Goal: Task Accomplishment & Management: Manage account settings

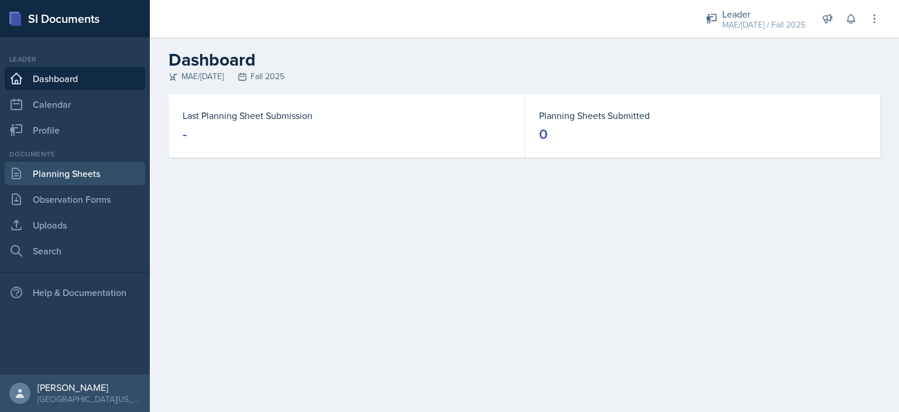
click at [90, 172] on link "Planning Sheets" at bounding box center [75, 173] width 140 height 23
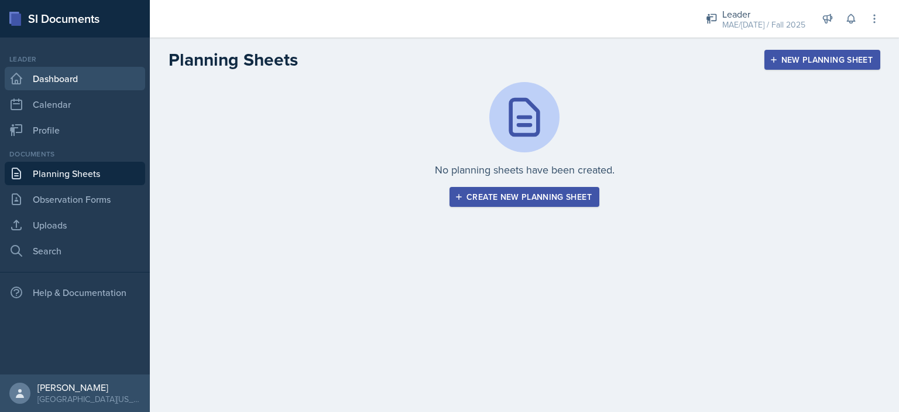
click at [64, 79] on link "Dashboard" at bounding box center [75, 78] width 140 height 23
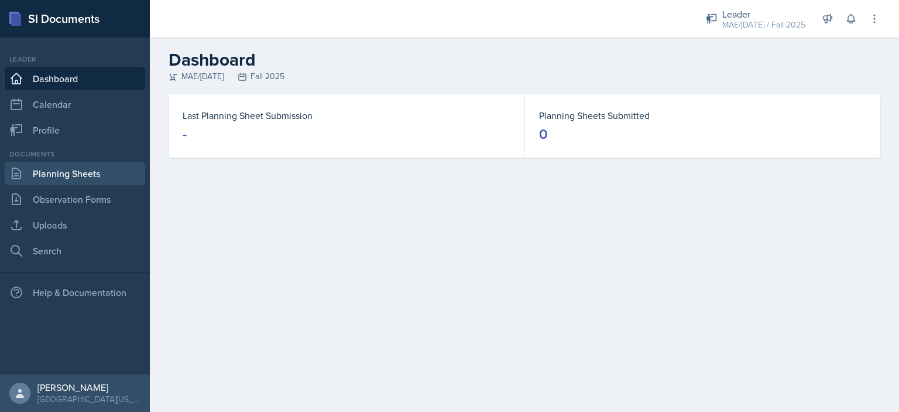
click at [84, 173] on link "Planning Sheets" at bounding box center [75, 173] width 140 height 23
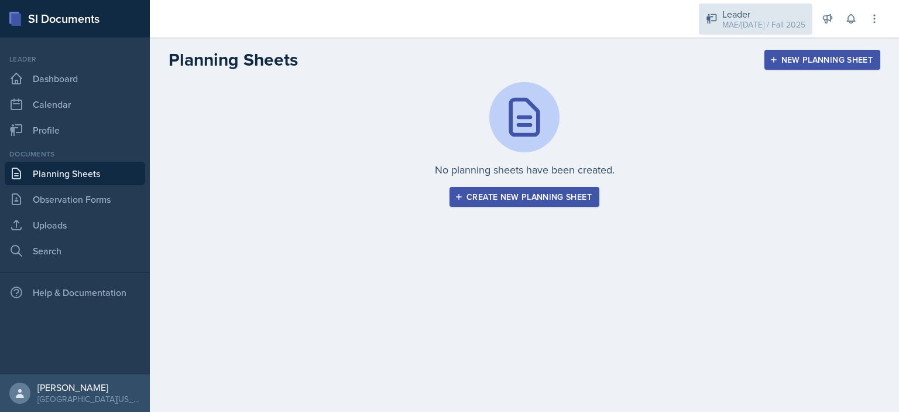
click at [745, 15] on div "Leader" at bounding box center [763, 14] width 83 height 14
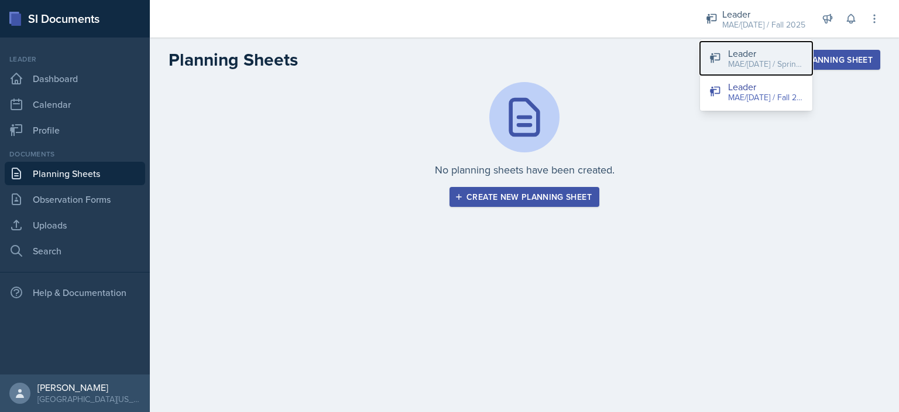
click at [734, 58] on div "MAE/[DATE] / Spring 2025" at bounding box center [765, 64] width 75 height 12
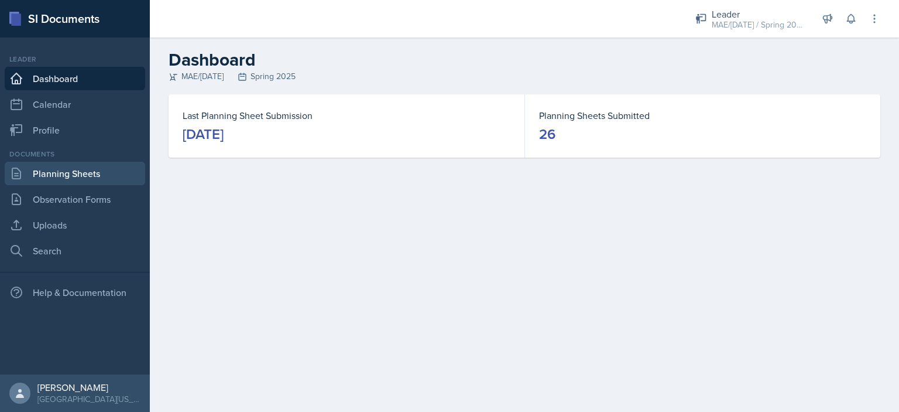
click at [110, 164] on link "Planning Sheets" at bounding box center [75, 173] width 140 height 23
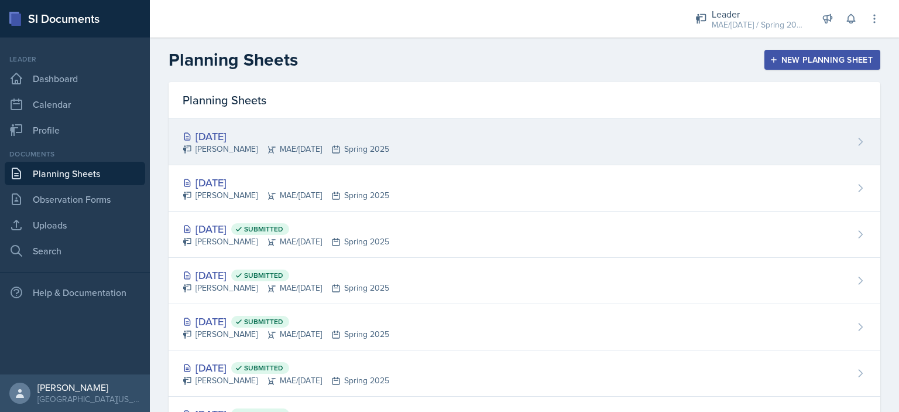
click at [856, 140] on icon at bounding box center [861, 142] width 12 height 12
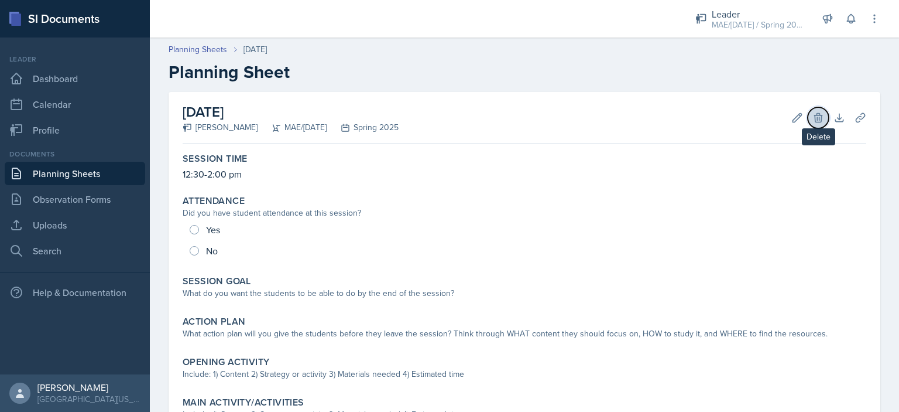
click at [812, 121] on icon at bounding box center [818, 118] width 12 height 12
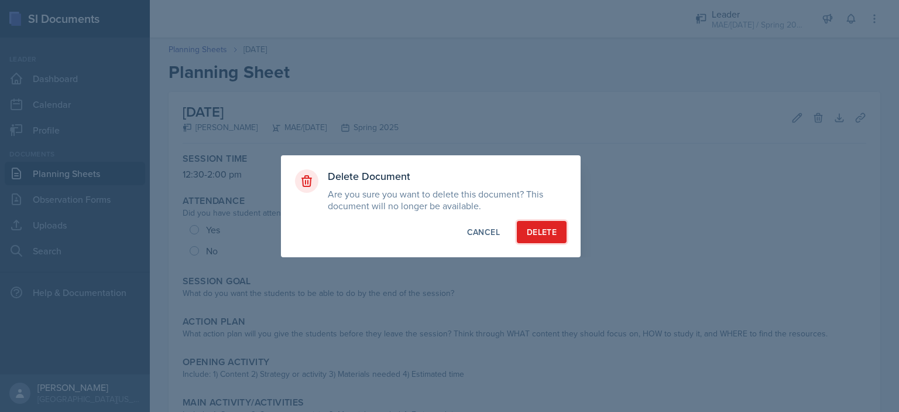
click at [529, 236] on div "Delete" at bounding box center [542, 232] width 30 height 12
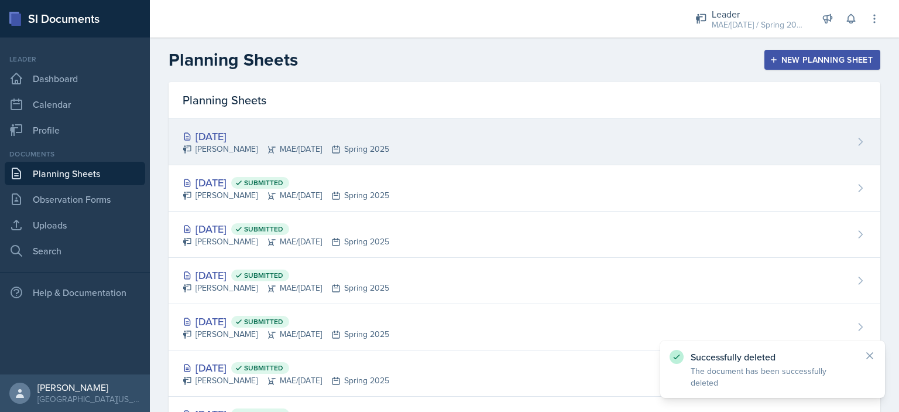
click at [262, 128] on div "[DATE]" at bounding box center [286, 136] width 207 height 16
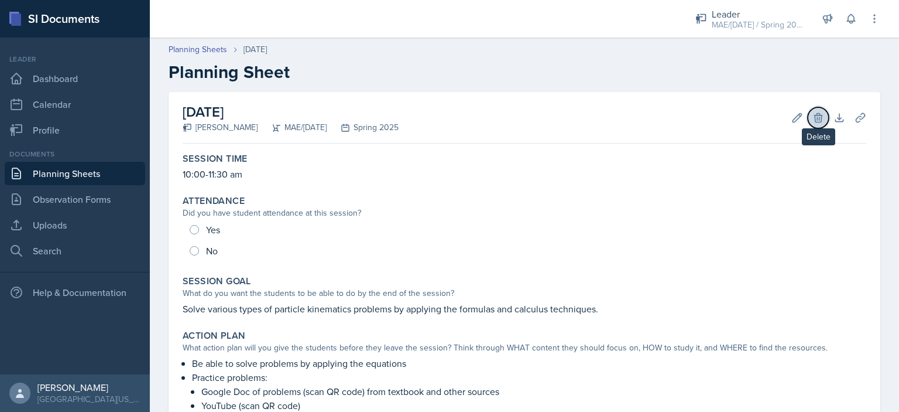
click at [814, 118] on icon at bounding box center [818, 117] width 8 height 9
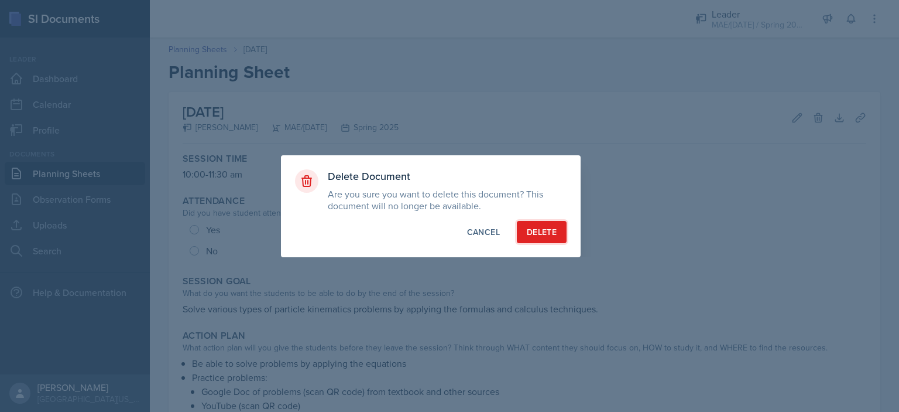
click at [555, 235] on div "Delete" at bounding box center [542, 232] width 30 height 12
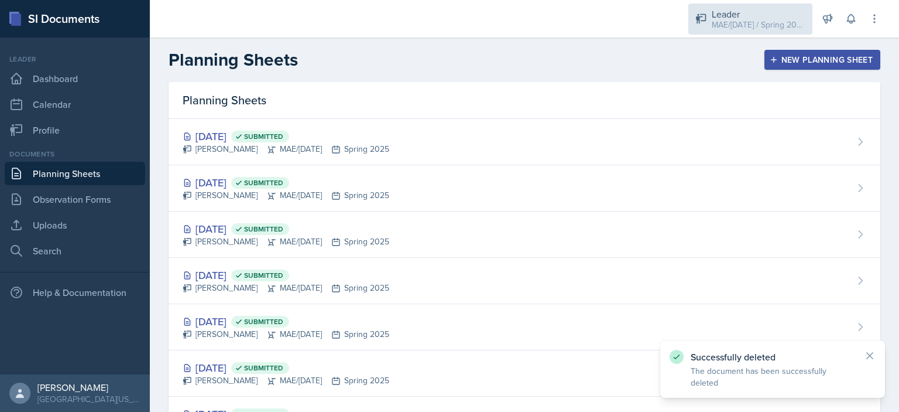
click at [735, 22] on div "MAE/[DATE] / Spring 2025" at bounding box center [759, 25] width 94 height 12
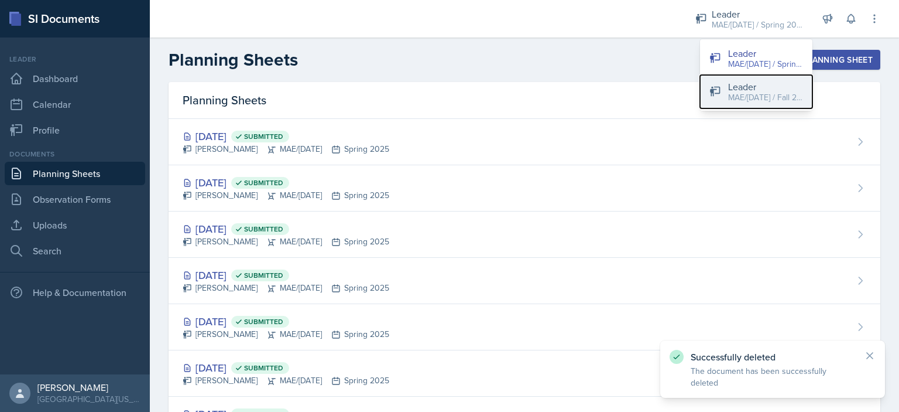
click at [728, 85] on button "Leader MAE/[DATE] / Fall 2025" at bounding box center [756, 91] width 112 height 33
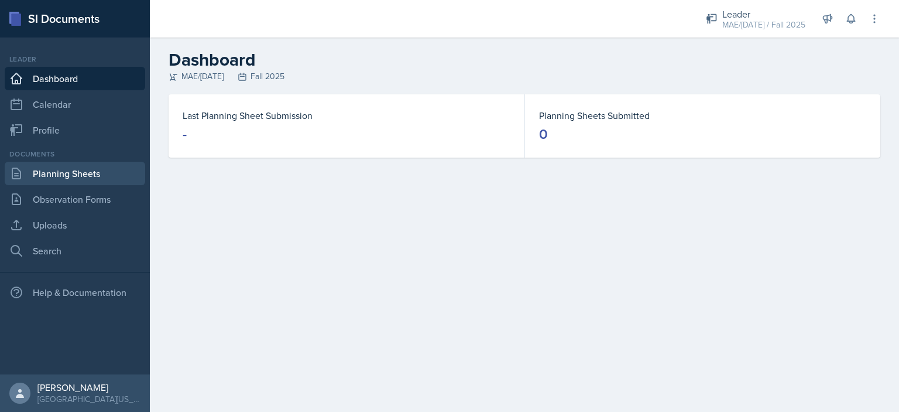
click at [88, 167] on link "Planning Sheets" at bounding box center [75, 173] width 140 height 23
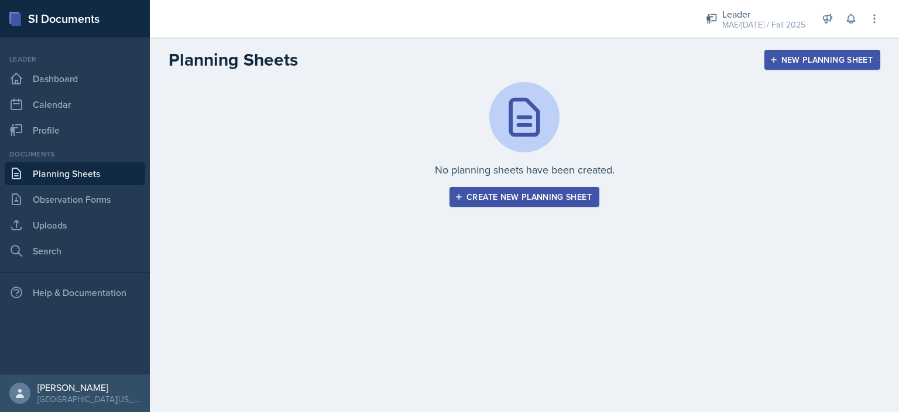
click at [781, 63] on div "New Planning Sheet" at bounding box center [822, 59] width 101 height 9
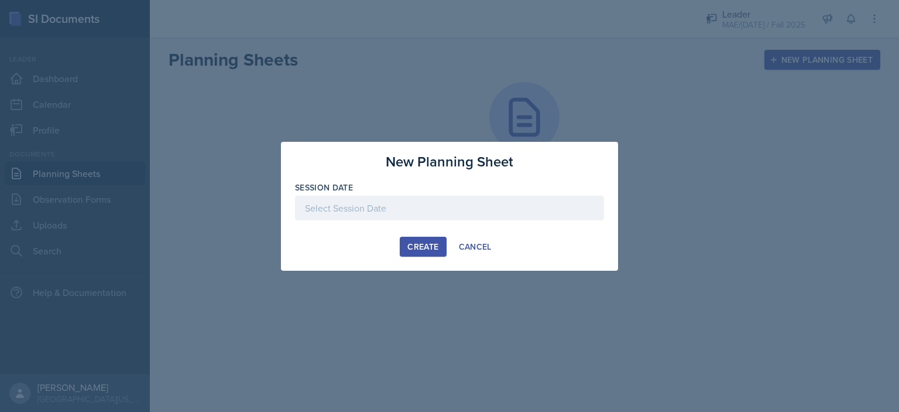
click at [454, 211] on div at bounding box center [449, 208] width 309 height 25
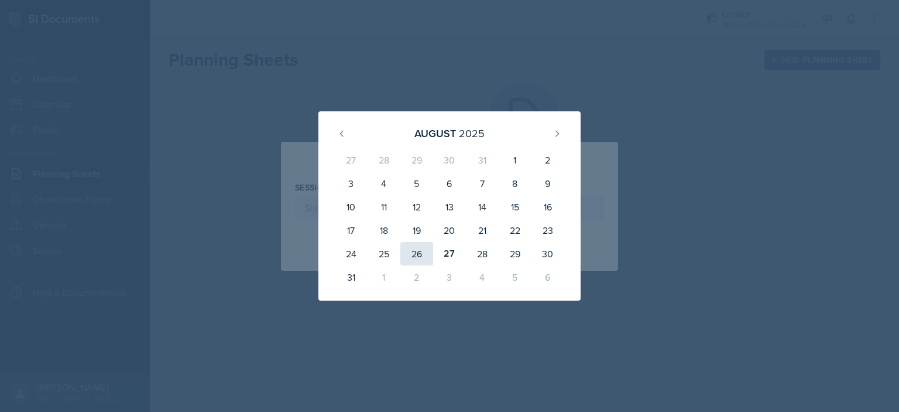
click at [413, 246] on div "26" at bounding box center [416, 253] width 33 height 23
type input "[DATE]"
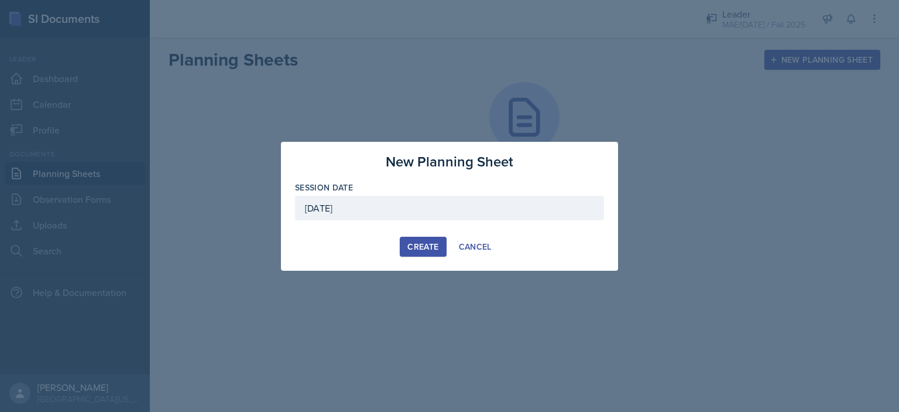
click at [410, 249] on div "Create" at bounding box center [422, 246] width 31 height 9
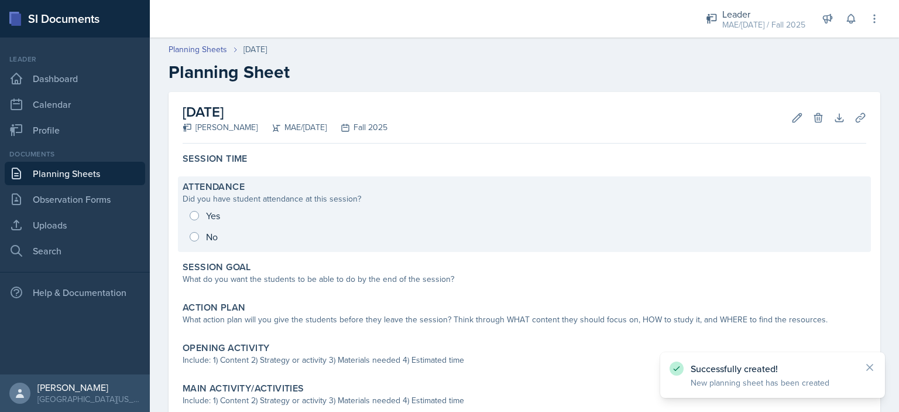
click at [190, 214] on div "Yes No" at bounding box center [525, 226] width 684 height 42
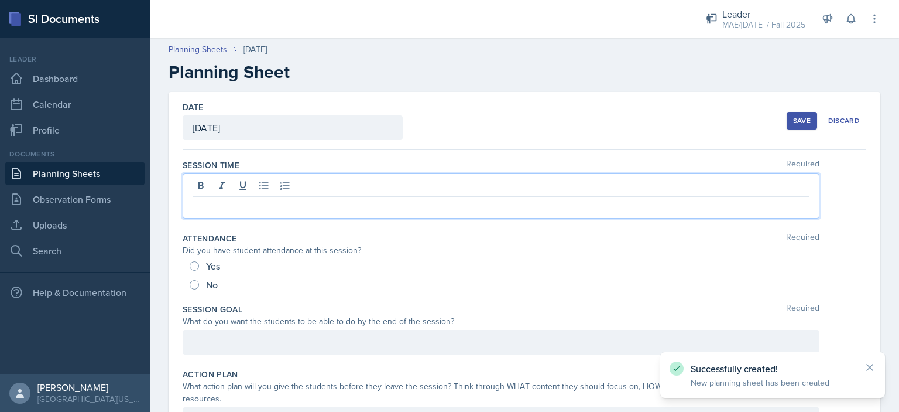
click at [214, 189] on div at bounding box center [501, 195] width 637 height 45
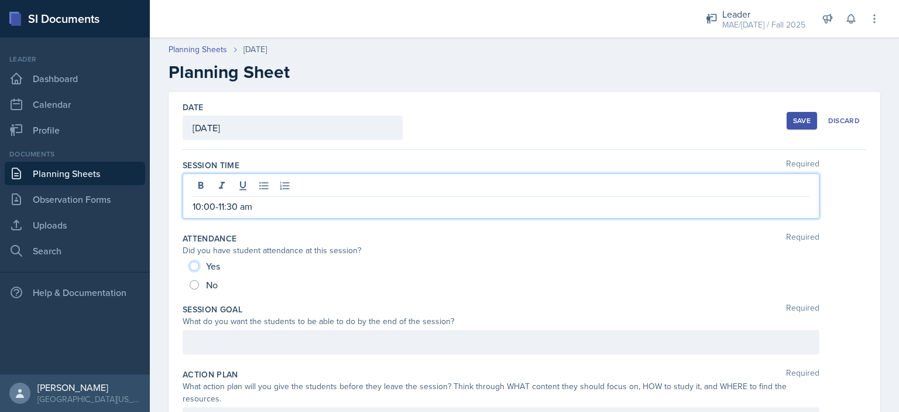
click at [194, 262] on input "Yes" at bounding box center [194, 265] width 9 height 9
radio input "true"
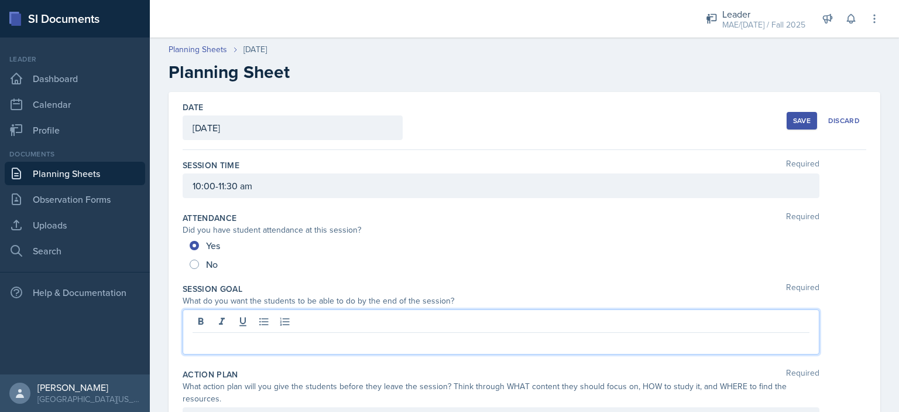
click at [239, 326] on div at bounding box center [501, 331] width 637 height 45
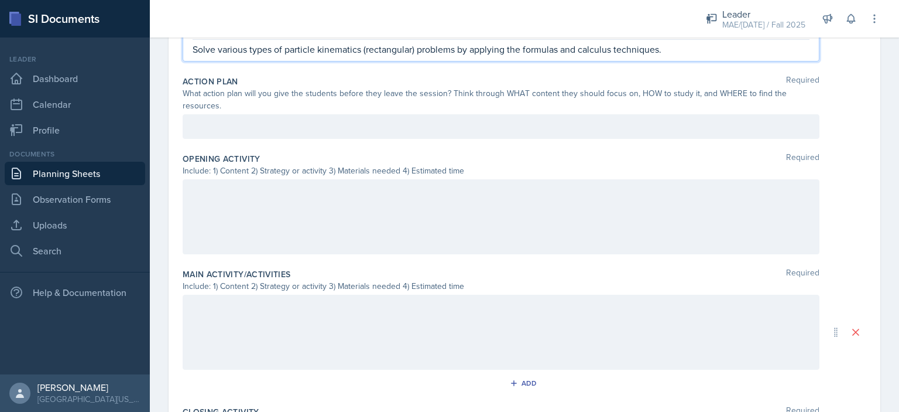
click at [348, 129] on p at bounding box center [501, 126] width 617 height 14
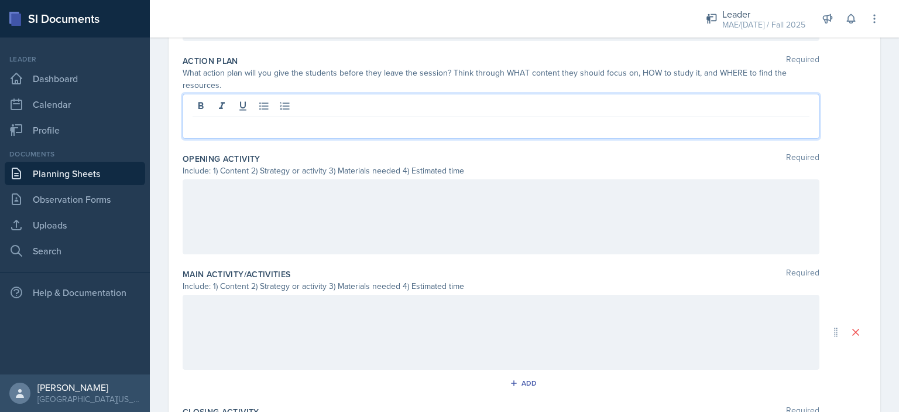
scroll to position [293, 0]
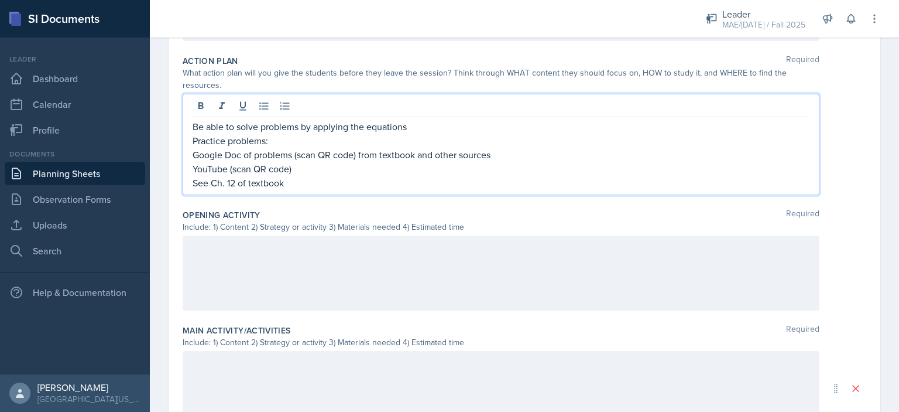
click at [327, 258] on div at bounding box center [501, 272] width 637 height 75
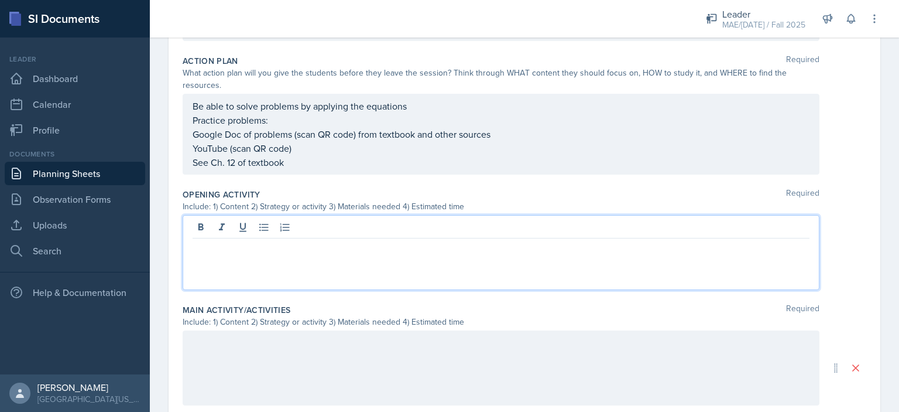
scroll to position [313, 0]
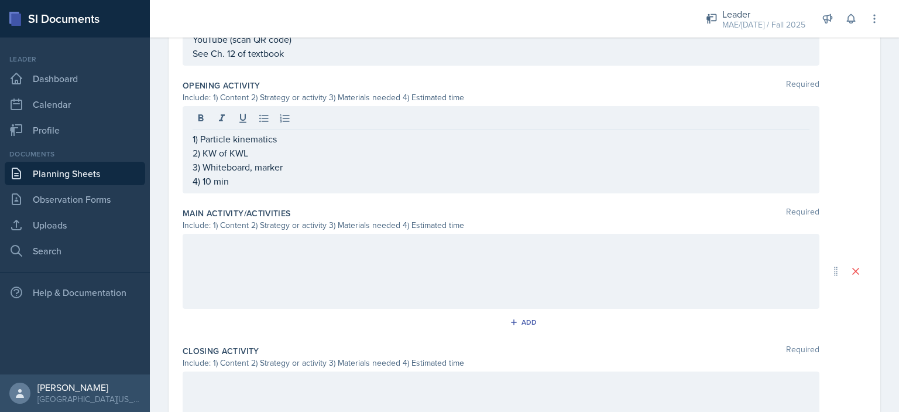
click at [359, 252] on div at bounding box center [501, 271] width 637 height 75
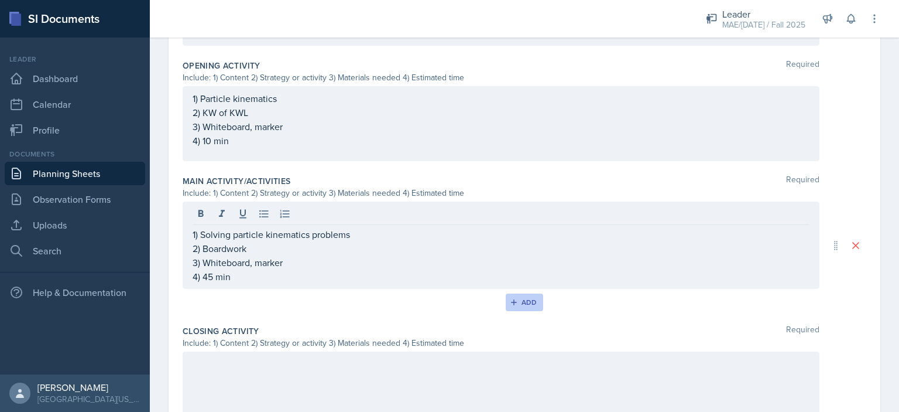
click at [515, 301] on div "Add" at bounding box center [524, 301] width 25 height 9
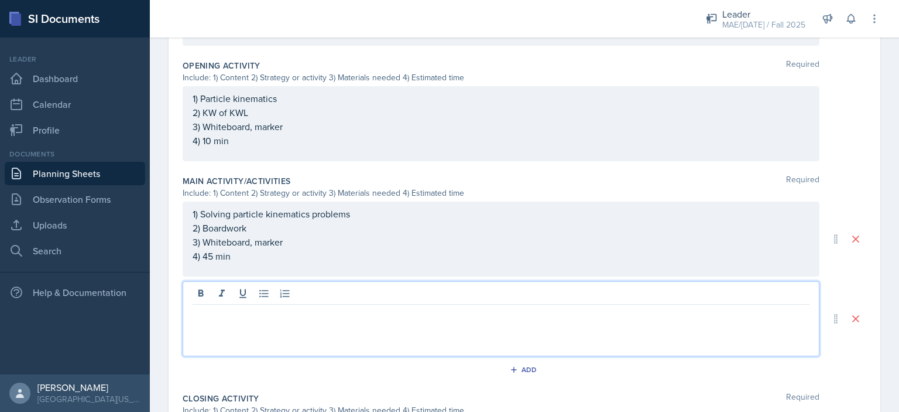
click at [342, 292] on div at bounding box center [501, 318] width 637 height 75
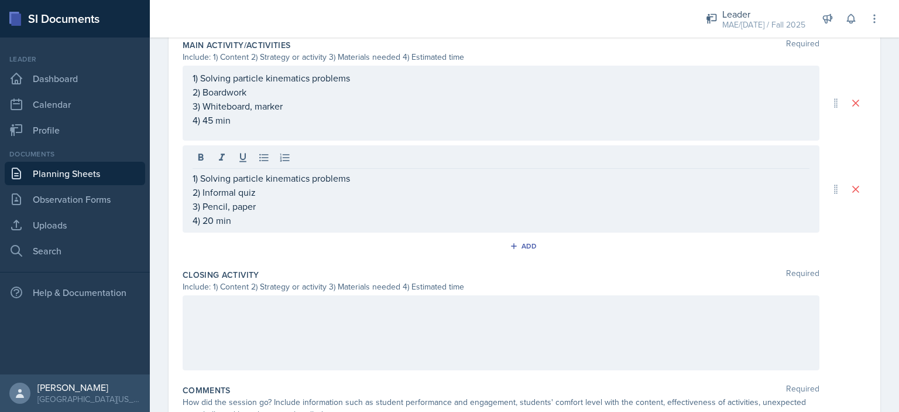
click at [283, 315] on div at bounding box center [501, 332] width 637 height 75
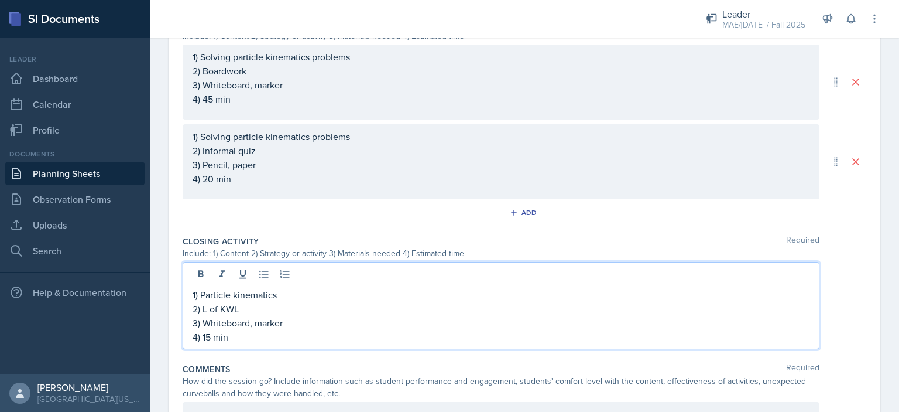
scroll to position [637, 0]
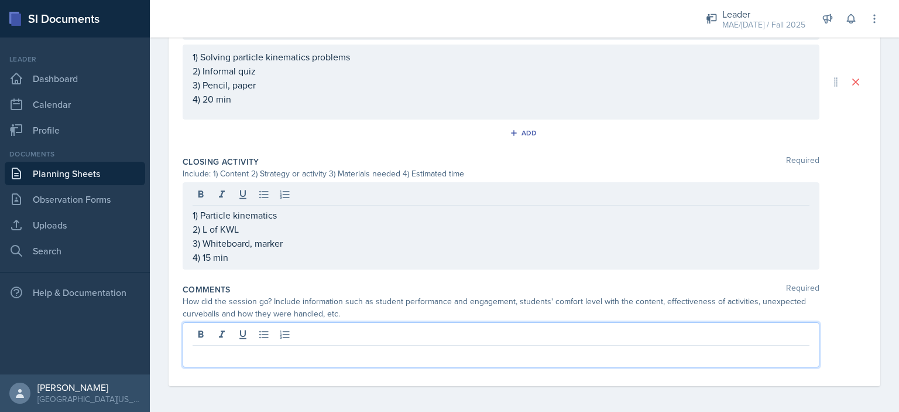
click at [245, 349] on p at bounding box center [501, 355] width 617 height 14
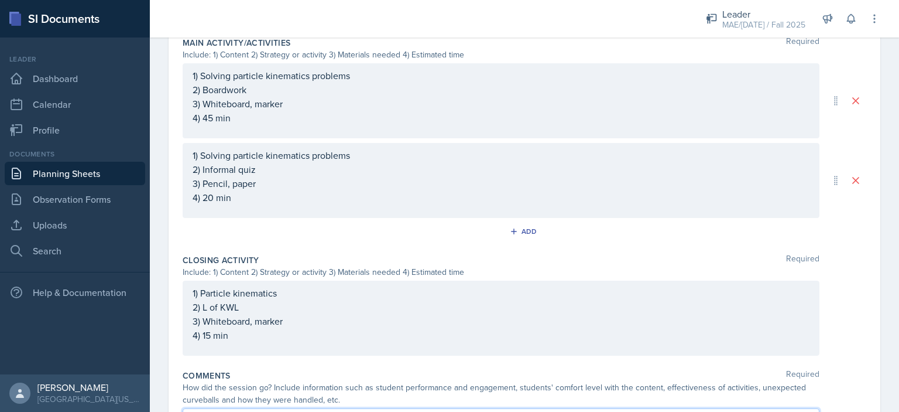
scroll to position [646, 0]
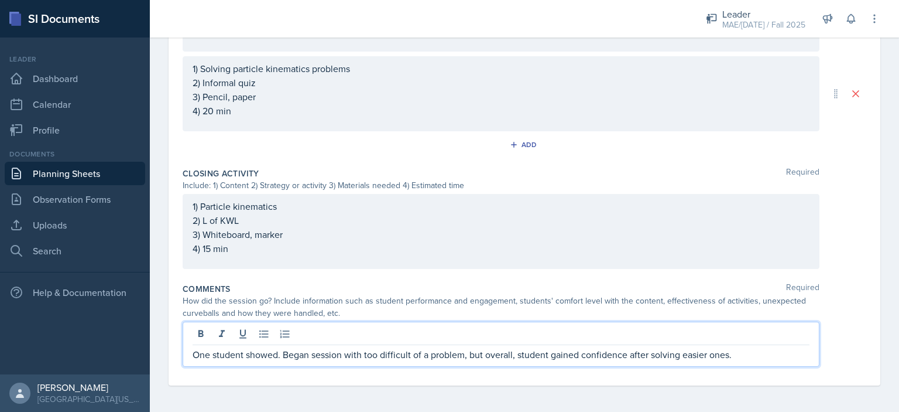
click at [503, 358] on p "One student showed. Began session with too difficult of a problem, but overall,…" at bounding box center [501, 354] width 617 height 14
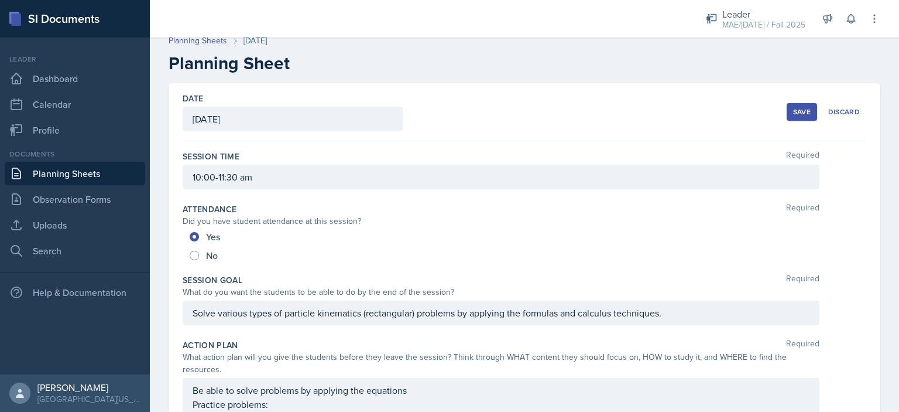
scroll to position [0, 0]
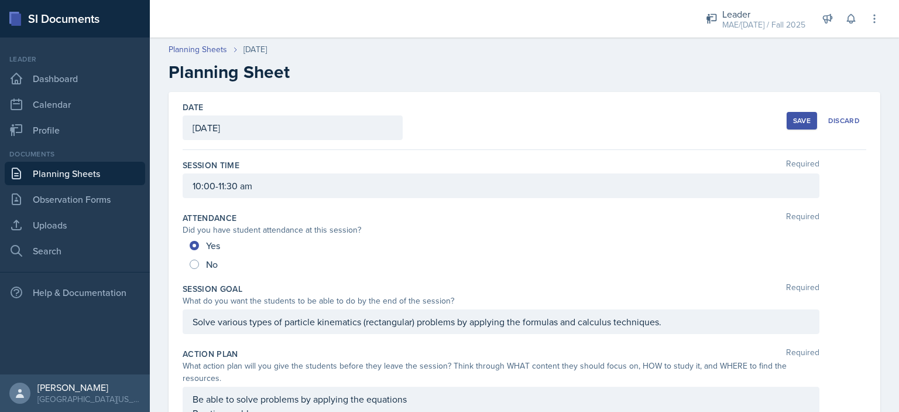
click at [794, 125] on button "Save" at bounding box center [802, 121] width 30 height 18
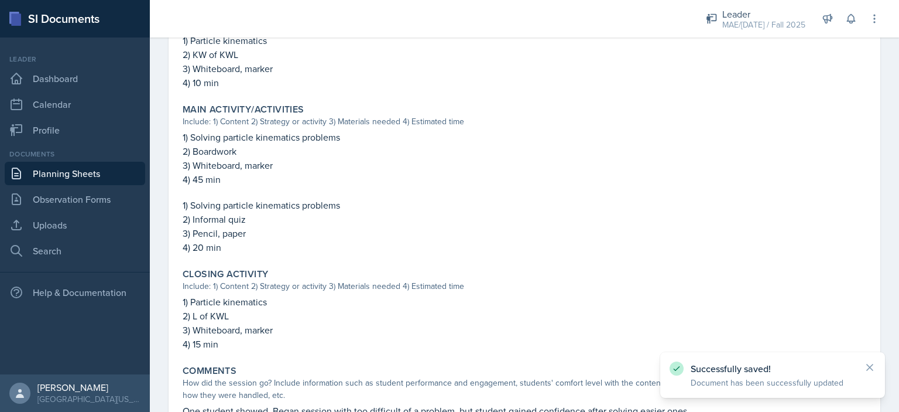
scroll to position [519, 0]
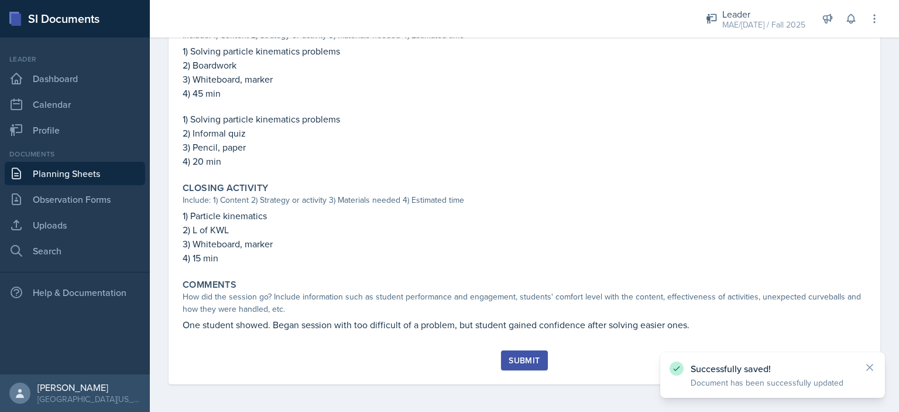
click at [509, 360] on div "Submit" at bounding box center [524, 359] width 31 height 9
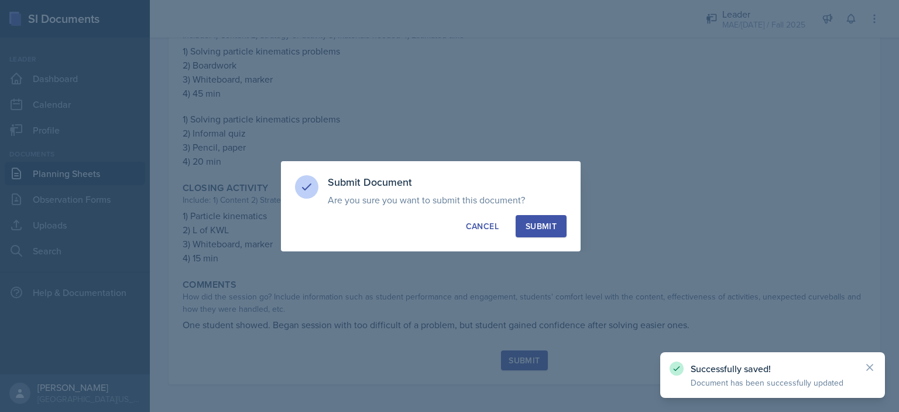
click at [532, 228] on div "Submit" at bounding box center [541, 226] width 31 height 12
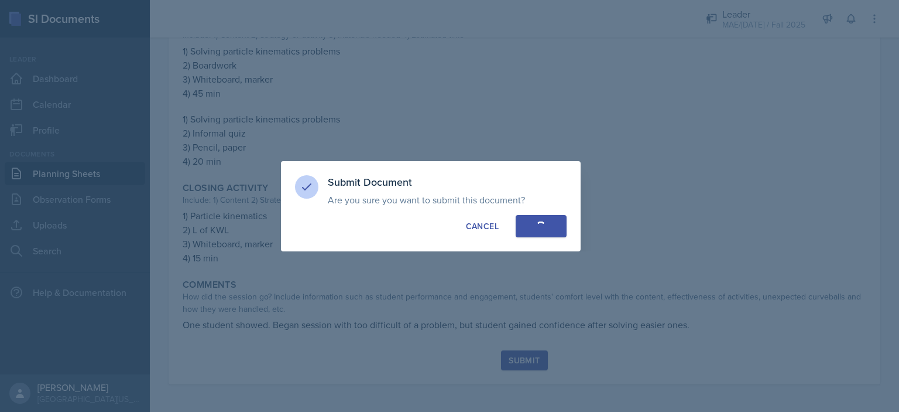
radio input "true"
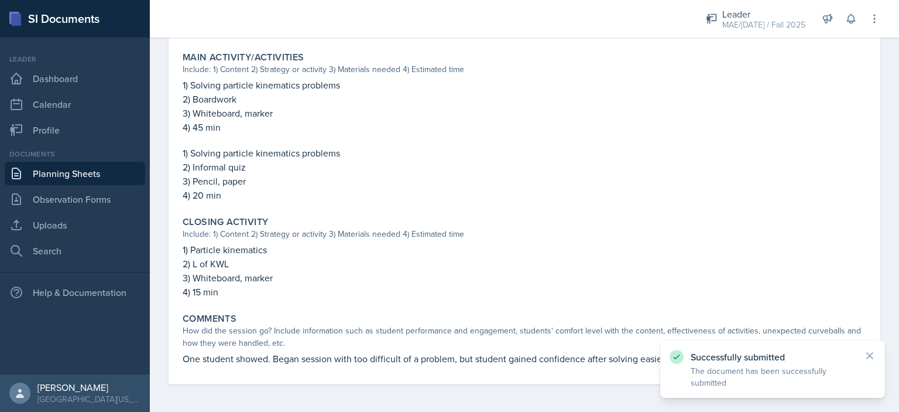
scroll to position [0, 0]
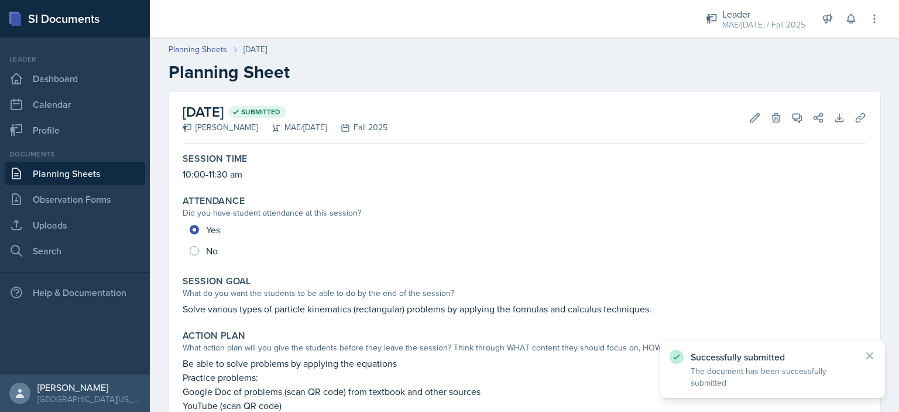
click at [80, 172] on link "Planning Sheets" at bounding box center [75, 173] width 140 height 23
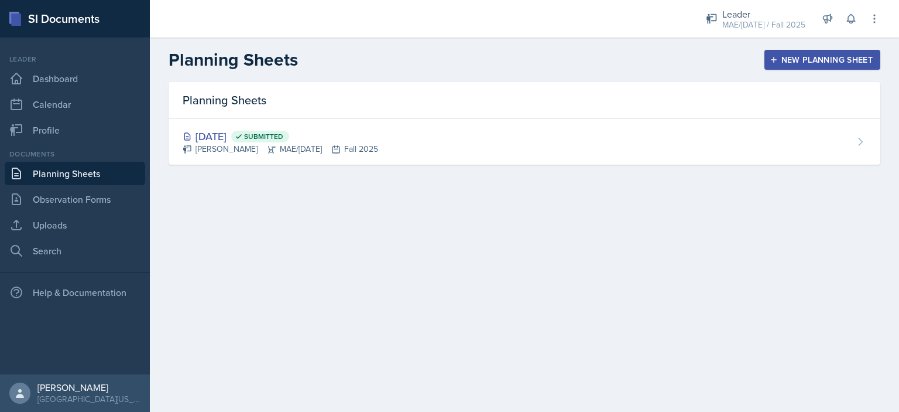
click at [808, 50] on button "New Planning Sheet" at bounding box center [822, 60] width 116 height 20
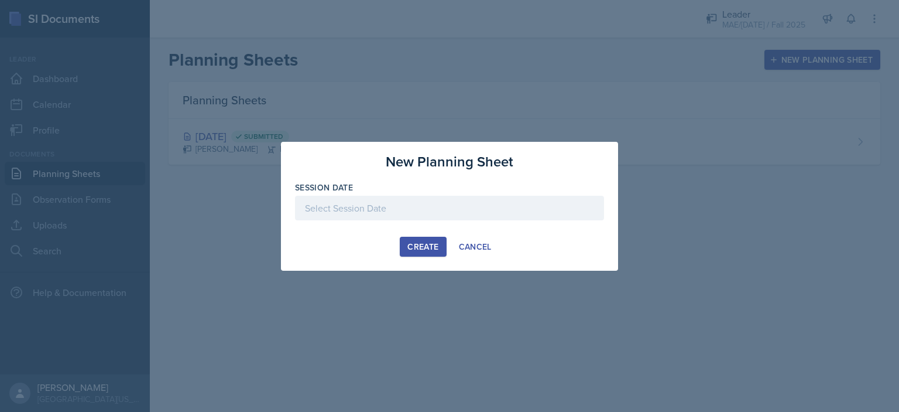
click at [358, 205] on div at bounding box center [449, 208] width 309 height 25
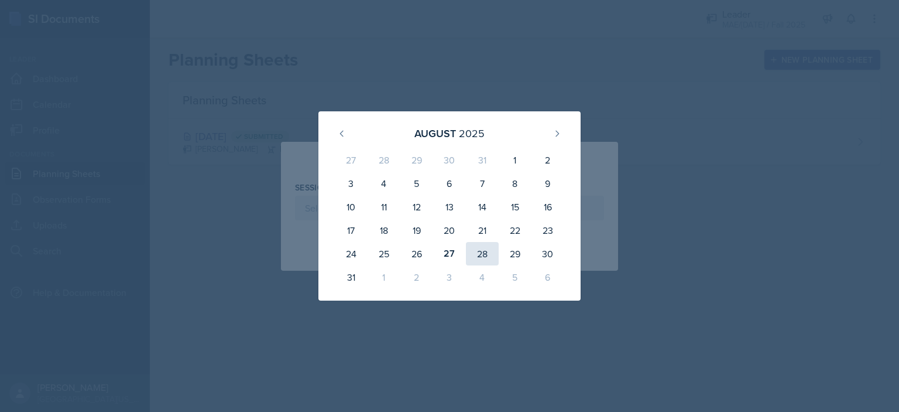
click at [483, 246] on div "28" at bounding box center [482, 253] width 33 height 23
type input "[DATE]"
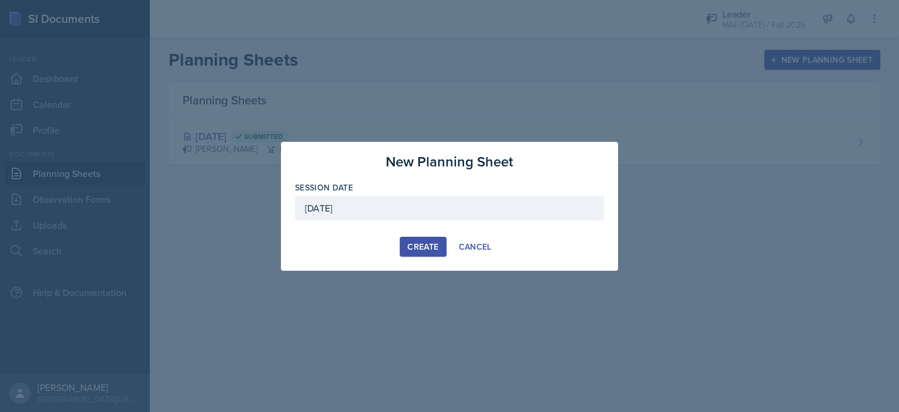
click at [414, 252] on button "Create" at bounding box center [423, 246] width 46 height 20
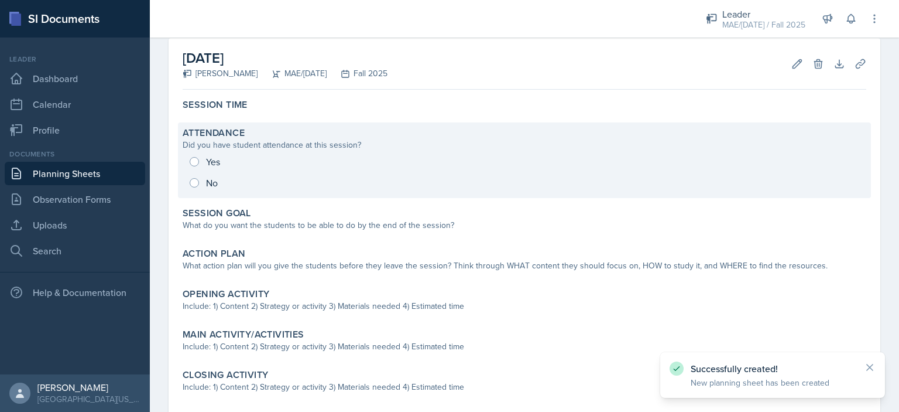
scroll to position [55, 0]
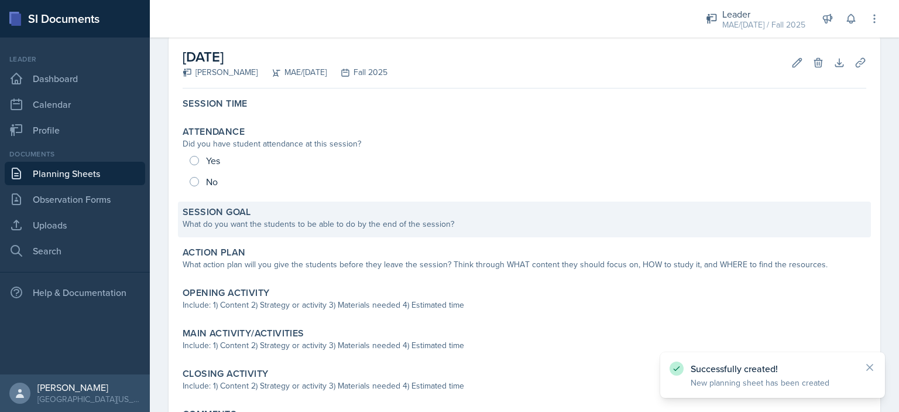
click at [311, 210] on div "Session Goal" at bounding box center [525, 212] width 684 height 12
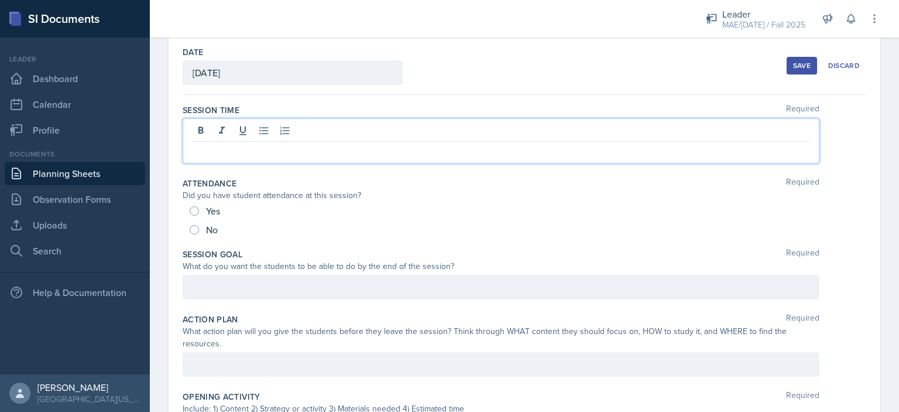
click at [295, 129] on div at bounding box center [501, 140] width 637 height 45
click at [304, 283] on div at bounding box center [501, 287] width 637 height 25
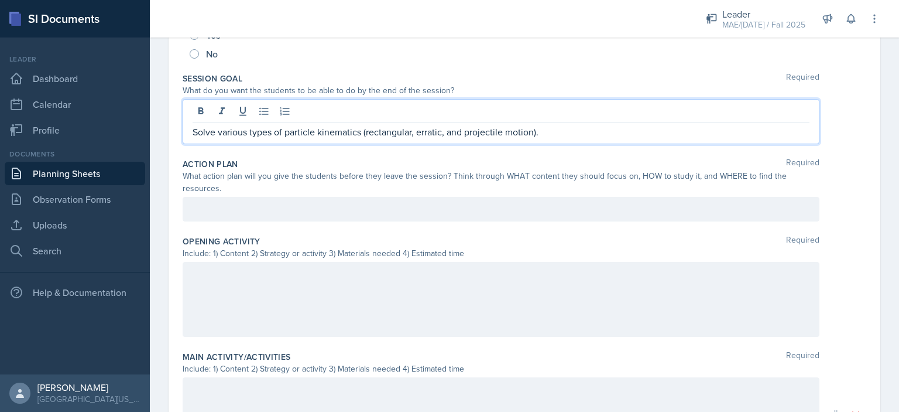
click at [293, 207] on p at bounding box center [501, 209] width 617 height 14
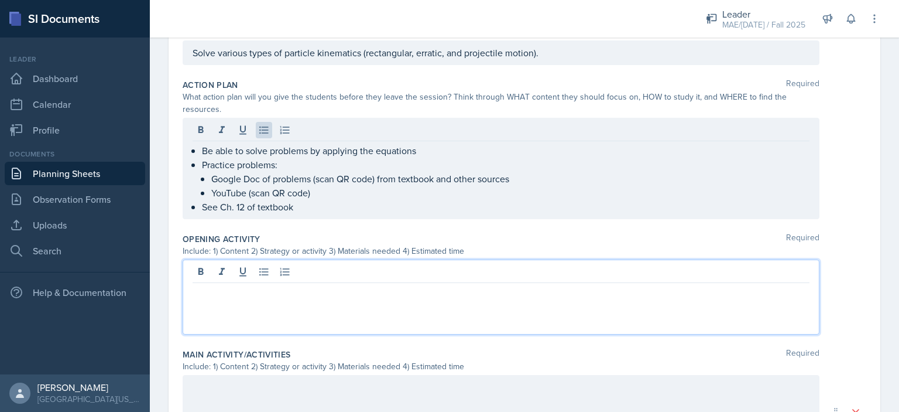
click at [265, 285] on p at bounding box center [501, 292] width 617 height 14
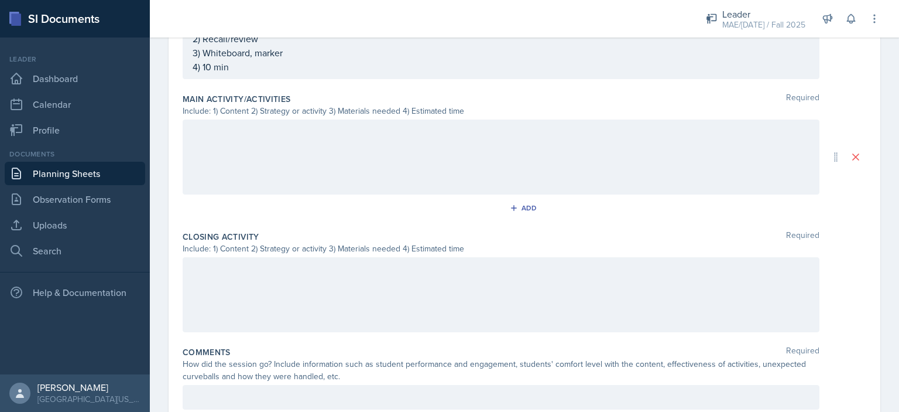
click at [375, 276] on div at bounding box center [501, 294] width 637 height 75
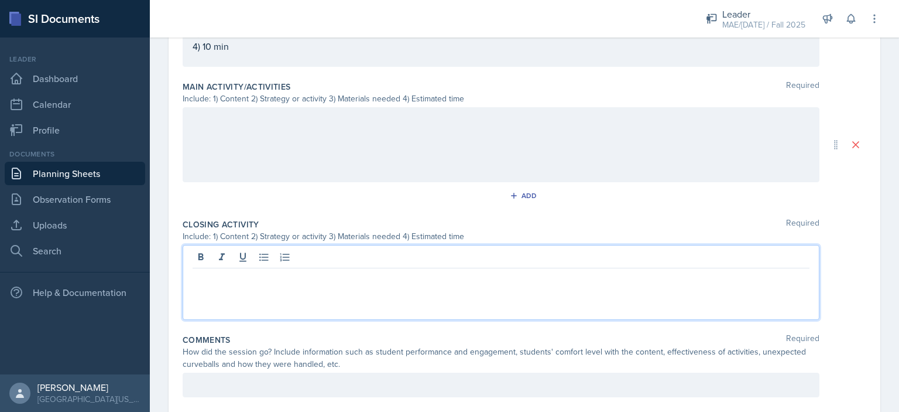
scroll to position [516, 0]
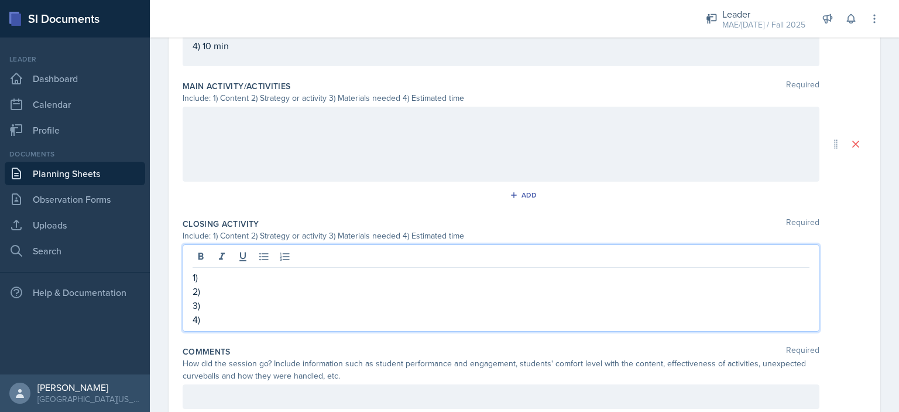
click at [265, 124] on div at bounding box center [501, 144] width 637 height 75
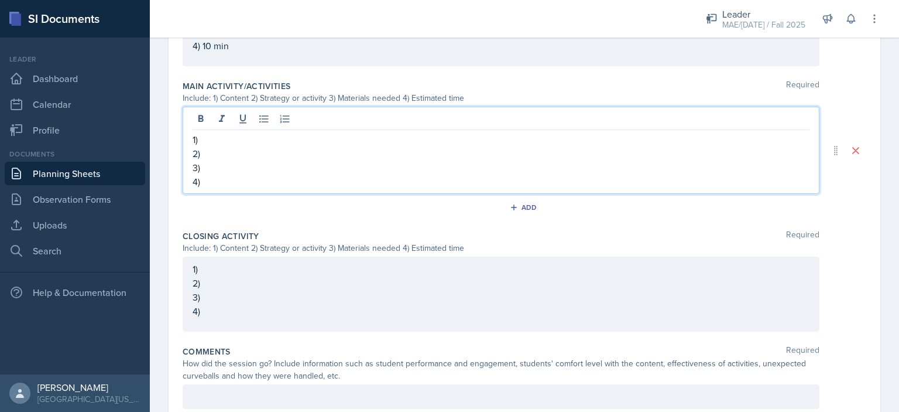
click at [290, 140] on p "1)" at bounding box center [501, 139] width 617 height 14
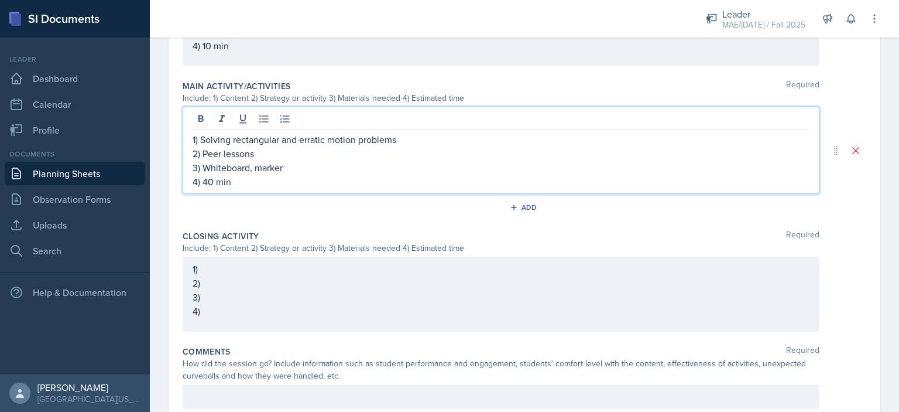
click at [210, 179] on p "4) 40 min" at bounding box center [501, 181] width 617 height 14
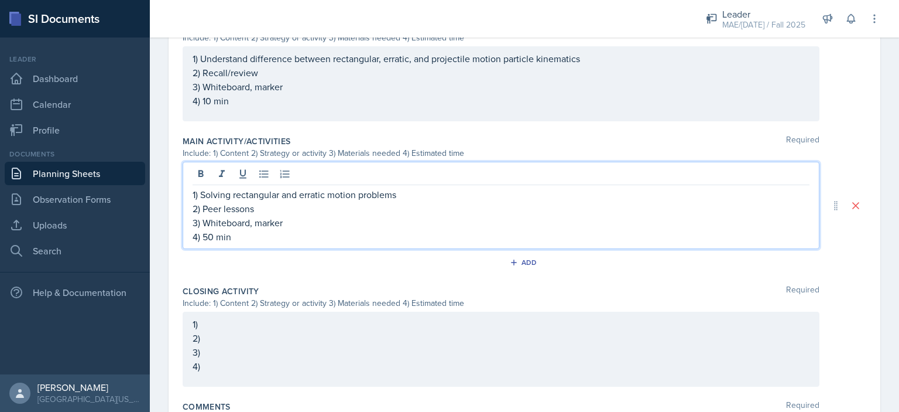
scroll to position [458, 0]
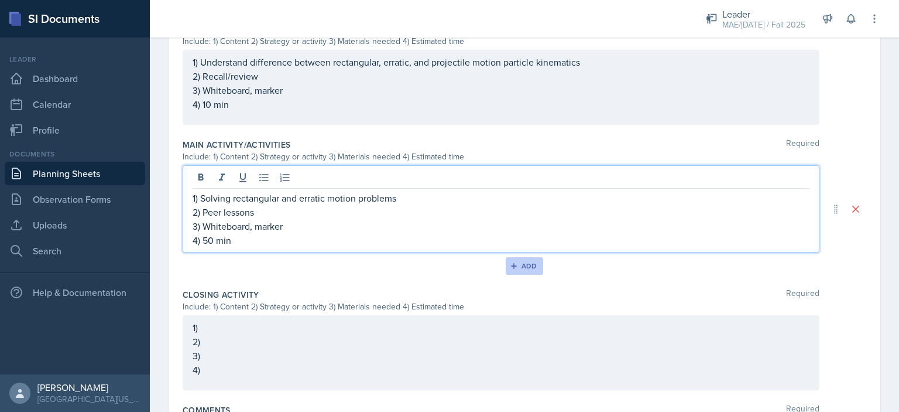
click at [511, 264] on icon "button" at bounding box center [514, 266] width 6 height 6
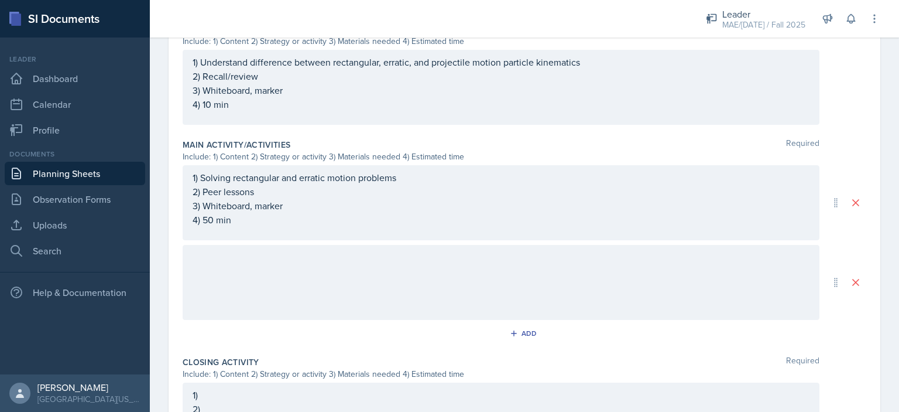
click at [343, 253] on div at bounding box center [501, 282] width 637 height 75
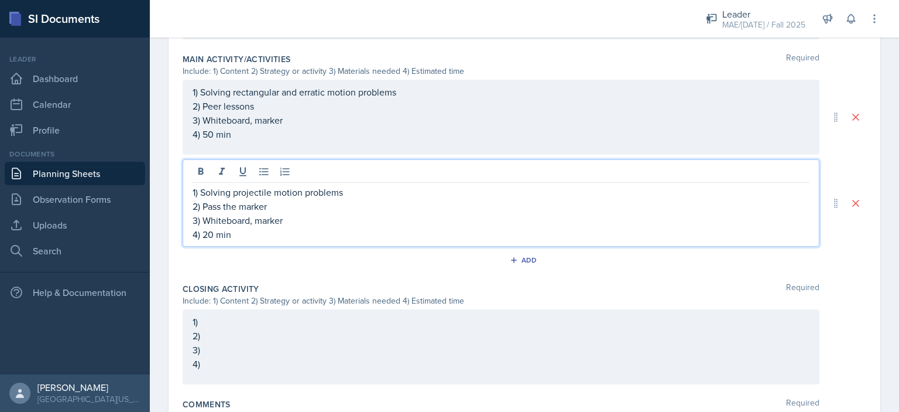
scroll to position [582, 0]
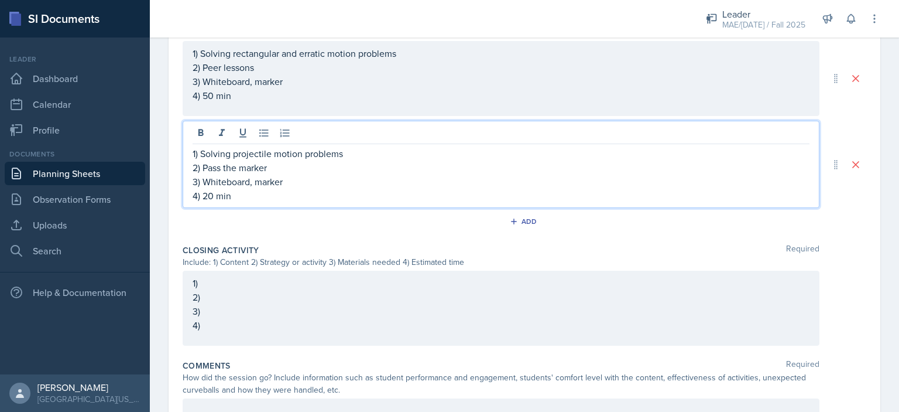
click at [380, 279] on p "1)" at bounding box center [501, 283] width 617 height 14
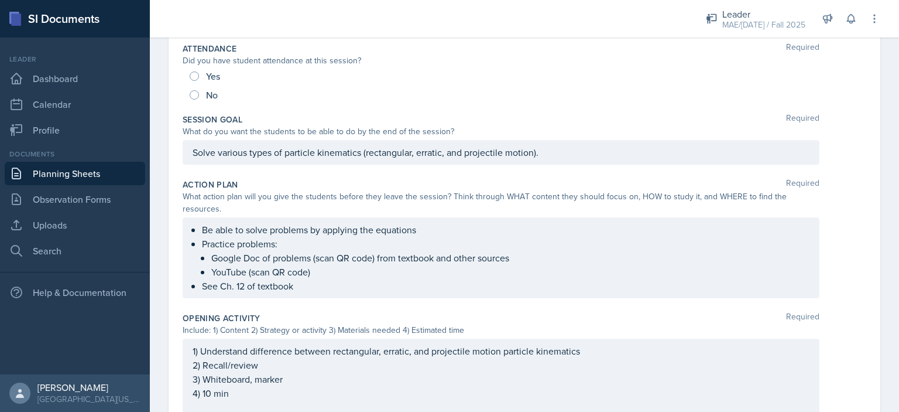
scroll to position [0, 0]
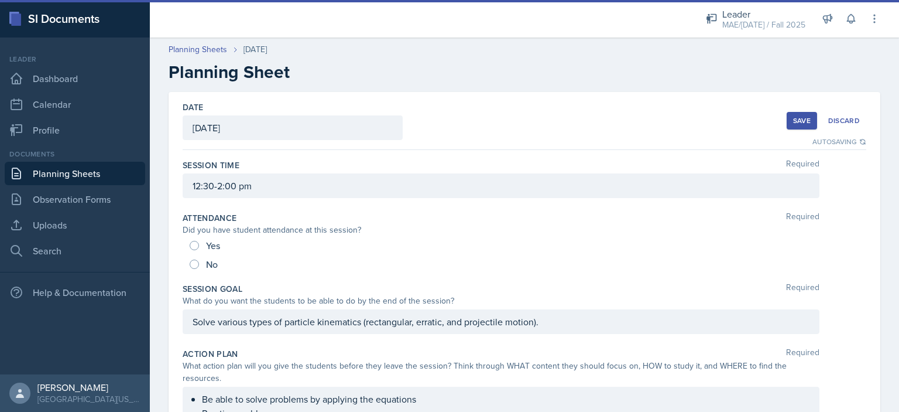
click at [793, 123] on div "Save" at bounding box center [802, 120] width 18 height 9
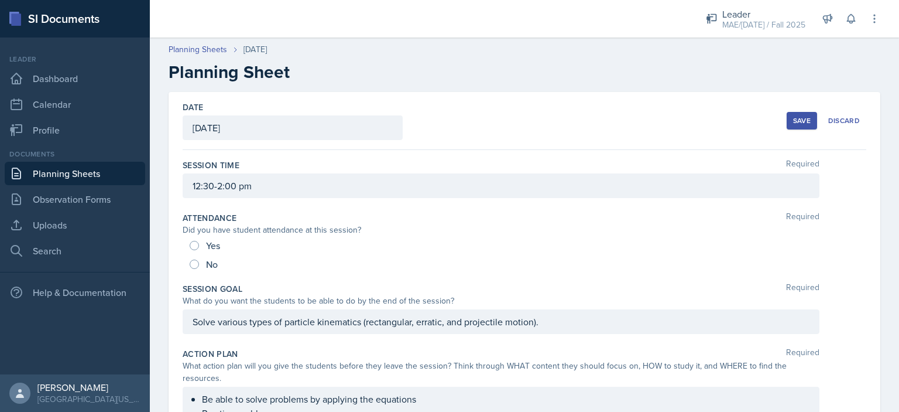
click at [793, 124] on div "Save" at bounding box center [802, 120] width 18 height 9
